Goal: Obtain resource: Download file/media

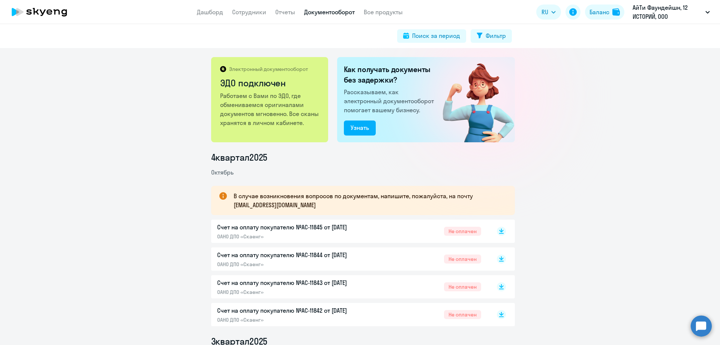
scroll to position [292, 0]
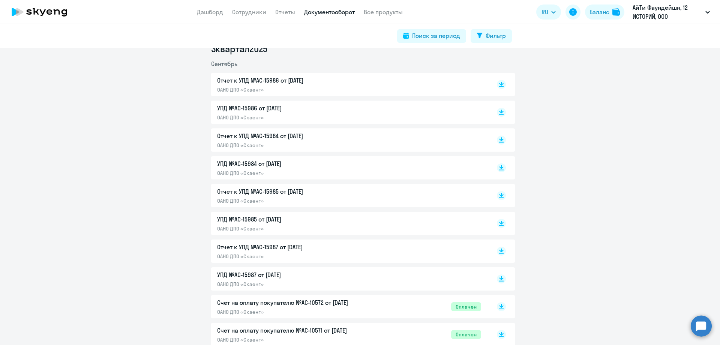
click at [430, 278] on div "УПД №AC-15987 от [DATE] ОАНО ДПО «Скаенг»" at bounding box center [349, 278] width 264 height 17
click at [323, 252] on div "Отчет к УПД №AC-15987 от [DATE] ОАНО ДПО «Скаенг»" at bounding box center [296, 250] width 158 height 17
click at [325, 222] on p "УПД №AC-15985 от [DATE]" at bounding box center [296, 219] width 158 height 9
click at [315, 194] on p "Отчет к УПД №AC-15985 от [DATE]" at bounding box center [296, 191] width 158 height 9
click at [299, 164] on p "УПД №AC-15984 от [DATE]" at bounding box center [296, 163] width 158 height 9
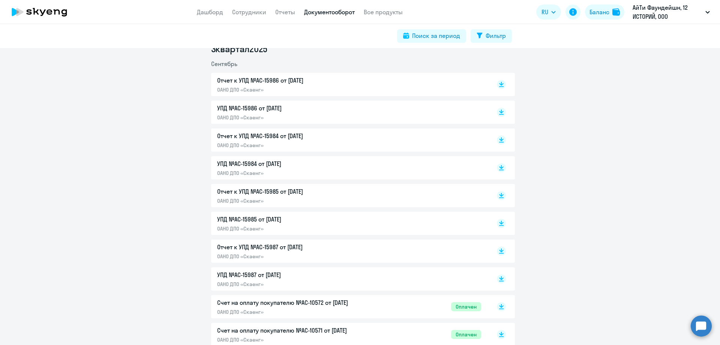
click at [301, 137] on p "Отчет к УПД №AC-15984 от [DATE]" at bounding box center [296, 135] width 158 height 9
click at [322, 109] on p "УПД №AC-15986 от [DATE]" at bounding box center [296, 108] width 158 height 9
click at [345, 112] on p "УПД №AC-15986 от [DATE]" at bounding box center [296, 108] width 158 height 9
click at [333, 84] on p "Отчет к УПД №AC-15986 от [DATE]" at bounding box center [296, 80] width 158 height 9
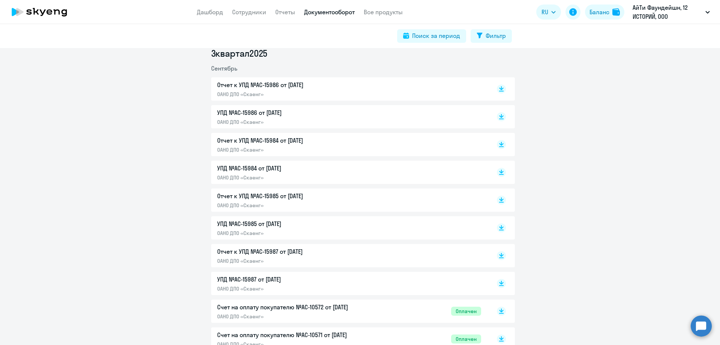
scroll to position [0, 0]
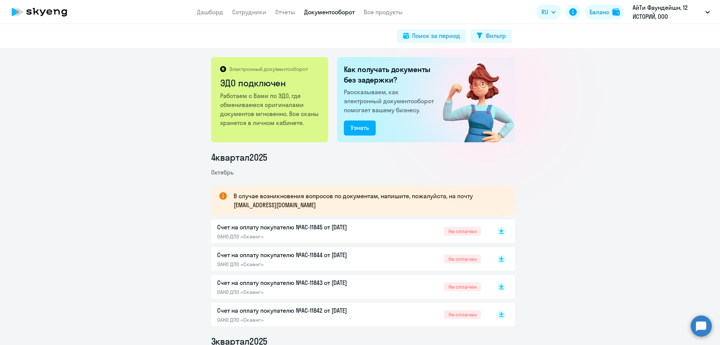
click at [399, 317] on div "Счет на оплату покупателю №AC-11842 от [DATE] ОАНО ДПО «Скаенг» Не оплачен" at bounding box center [349, 314] width 264 height 17
click at [402, 288] on div "Счет на оплату покупателю №AC-11843 от [DATE] ОАНО ДПО «Скаенг» Не оплачен" at bounding box center [349, 286] width 264 height 17
click at [400, 255] on div "Счет на оплату покупателю №AC-11844 от [DATE] ОАНО ДПО «Скаенг» Не оплачен" at bounding box center [349, 258] width 264 height 17
click at [410, 230] on div "Счет на оплату покупателю №AC-11845 от [DATE] ОАНО ДПО «Скаенг» Не оплачен" at bounding box center [349, 230] width 264 height 17
